Goal: Find contact information: Find contact information

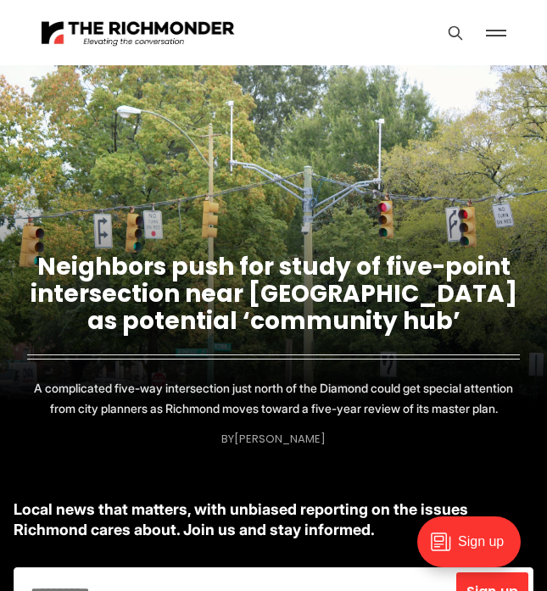
click at [488, 31] on button at bounding box center [495, 32] width 25 height 25
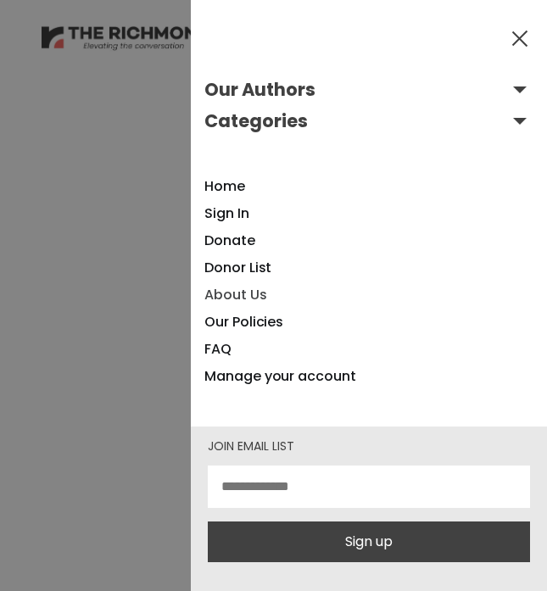
click at [246, 299] on link "About Us" at bounding box center [235, 295] width 62 height 20
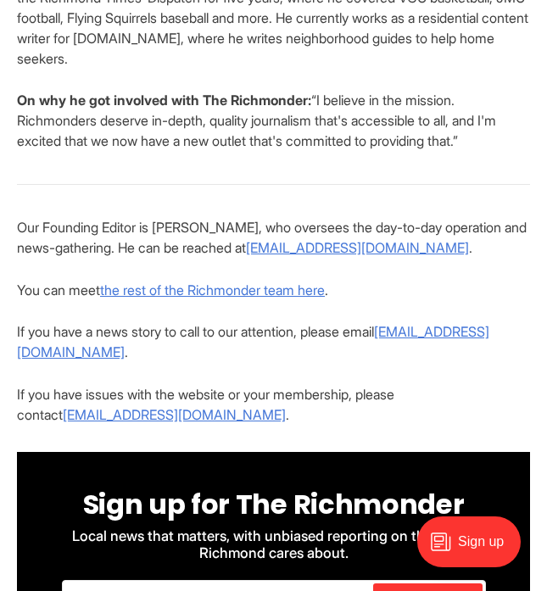
scroll to position [3235, 0]
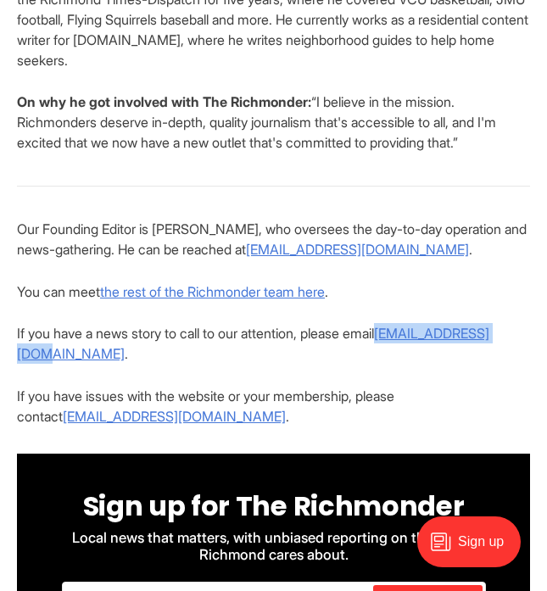
drag, startPoint x: 382, startPoint y: 269, endPoint x: 518, endPoint y: 280, distance: 137.0
click at [518, 323] on p "If you have a news story to call to our attention, please email [EMAIL_ADDRESS]…" at bounding box center [273, 343] width 513 height 41
copy p "[EMAIL_ADDRESS][DOMAIN_NAME]"
